Goal: Transaction & Acquisition: Purchase product/service

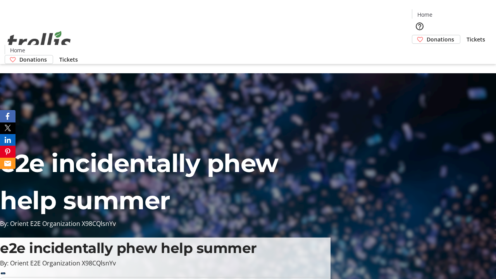
click at [427, 35] on span "Donations" at bounding box center [441, 39] width 28 height 8
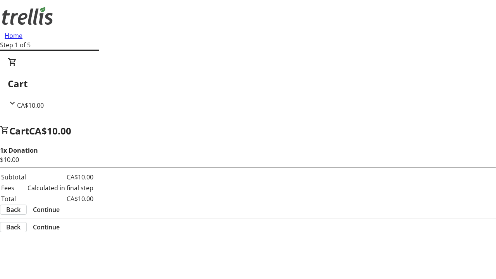
select select "CA"
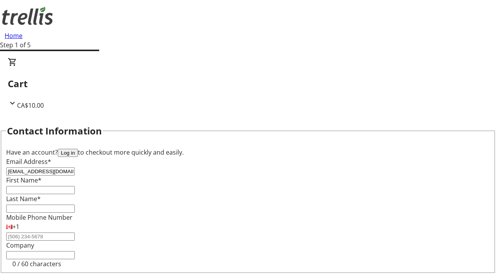
type input "[EMAIL_ADDRESS][DOMAIN_NAME]"
type input "[PERSON_NAME]"
type input "Watsica"
type input "[STREET_ADDRESS][PERSON_NAME]"
type input "Kelowna"
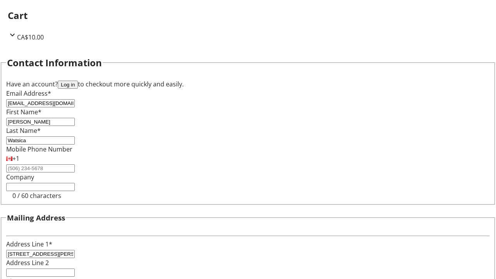
select select "BC"
type input "Kelowna"
type input "V1Y 0C2"
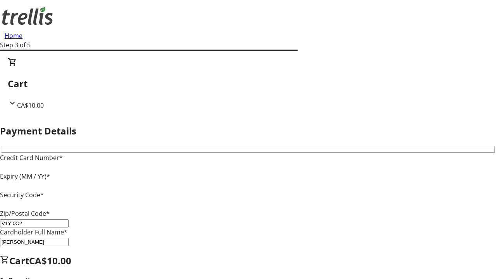
type input "V1Y 0C2"
